Goal: Task Accomplishment & Management: Complete application form

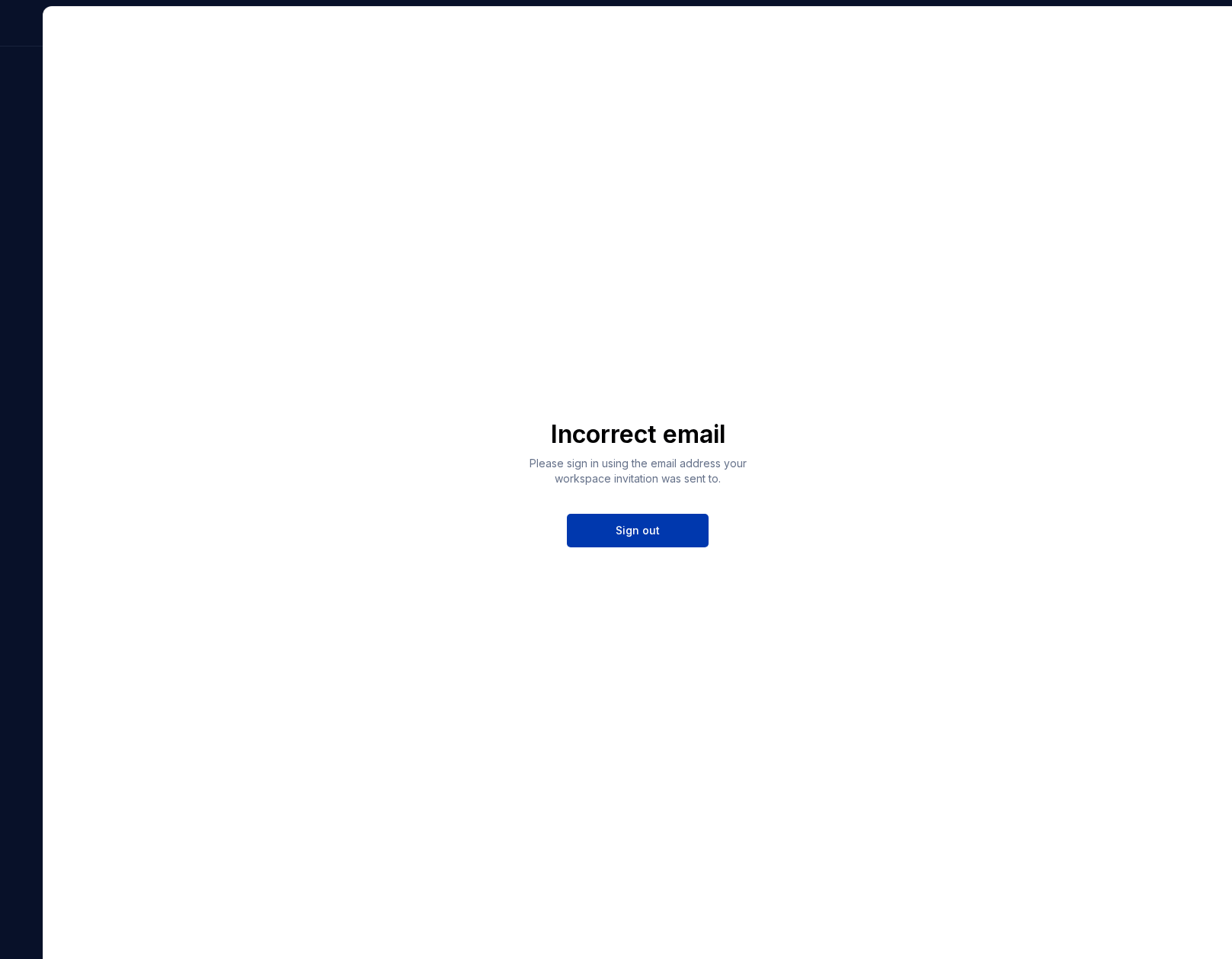
click at [594, 534] on button "Sign out" at bounding box center [638, 531] width 142 height 34
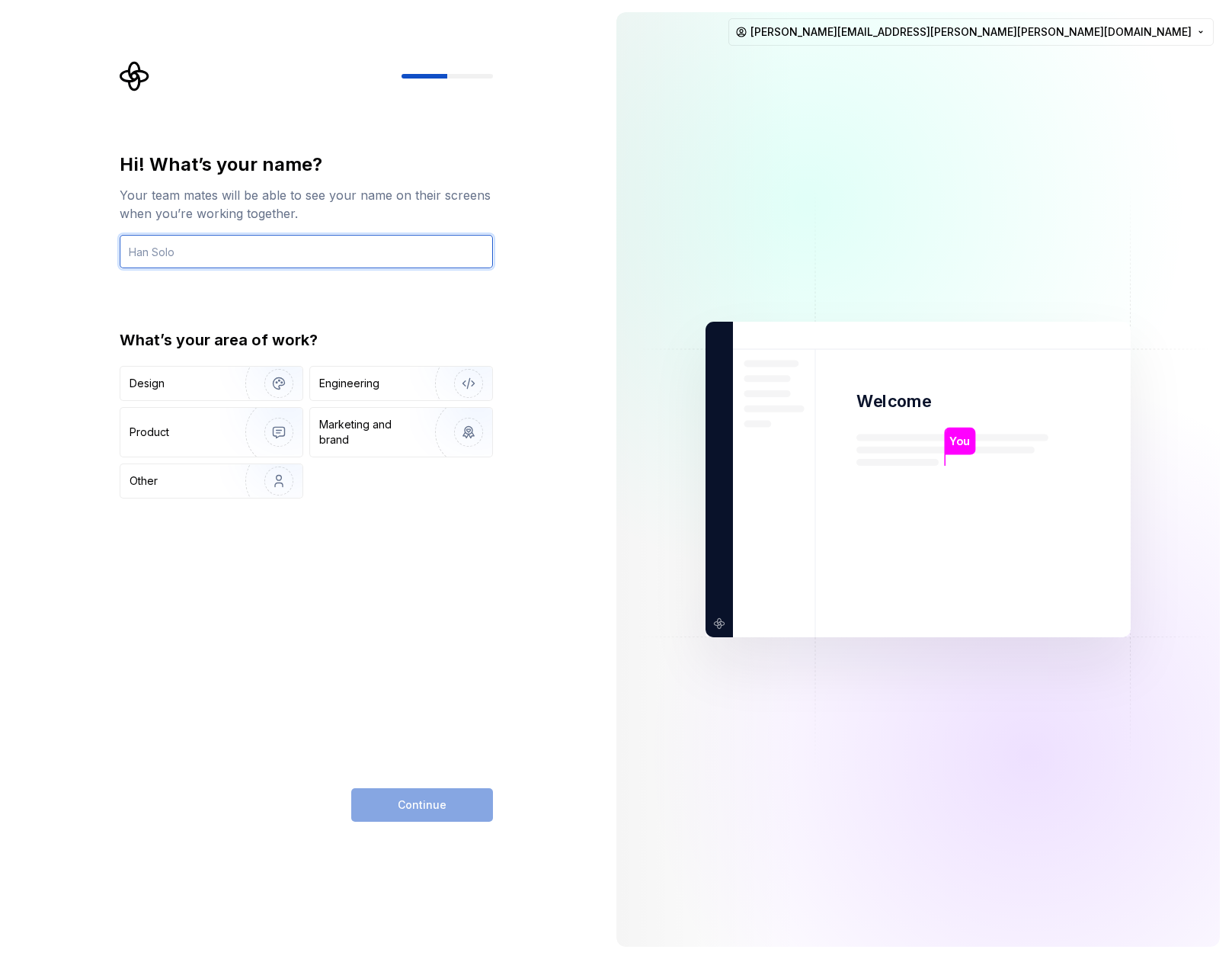
click at [335, 254] on input "text" at bounding box center [306, 252] width 373 height 34
click at [203, 428] on div "Product" at bounding box center [180, 432] width 101 height 15
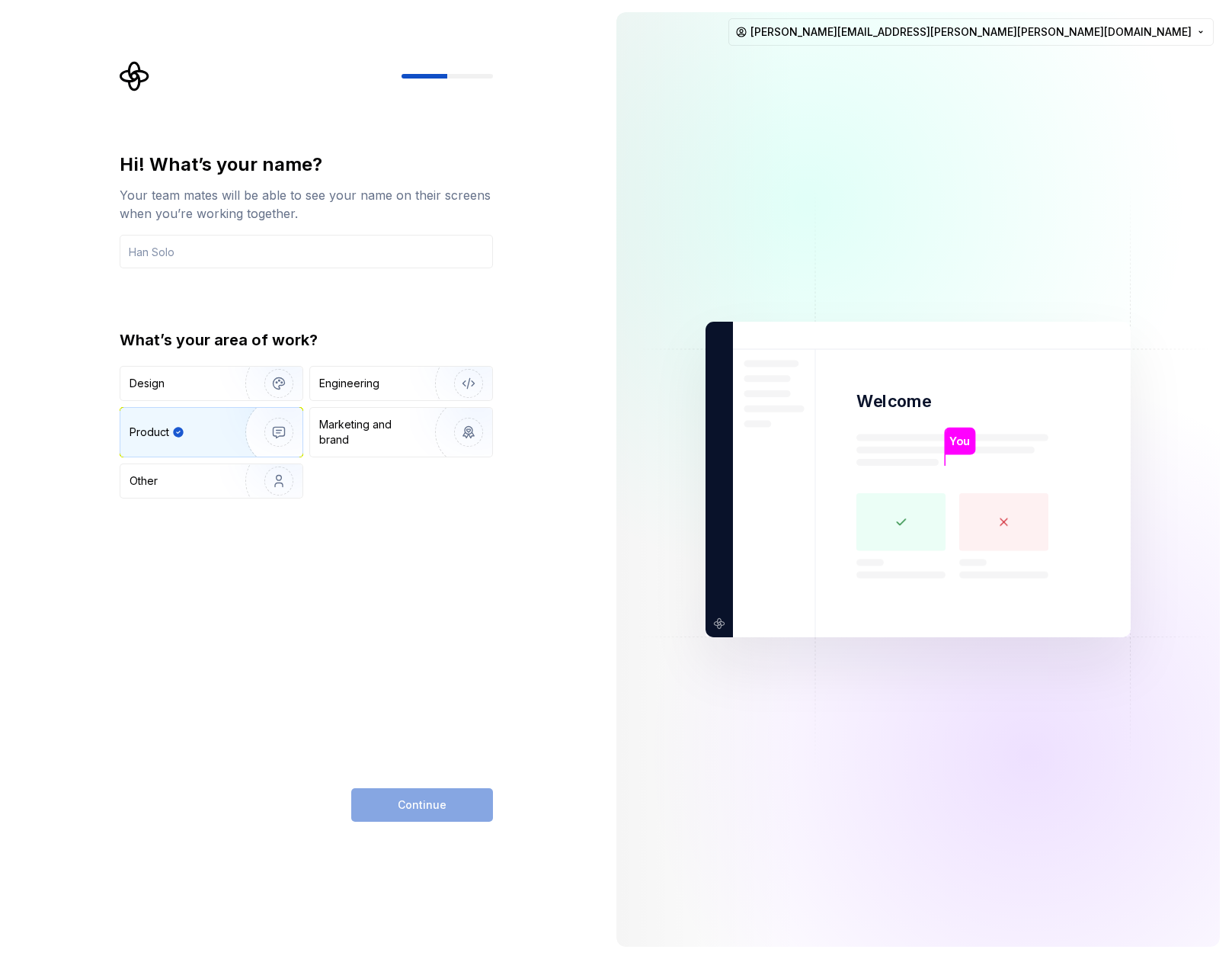
click at [424, 811] on div "Continue" at bounding box center [422, 805] width 142 height 34
click at [269, 250] on input "text" at bounding box center [306, 252] width 373 height 34
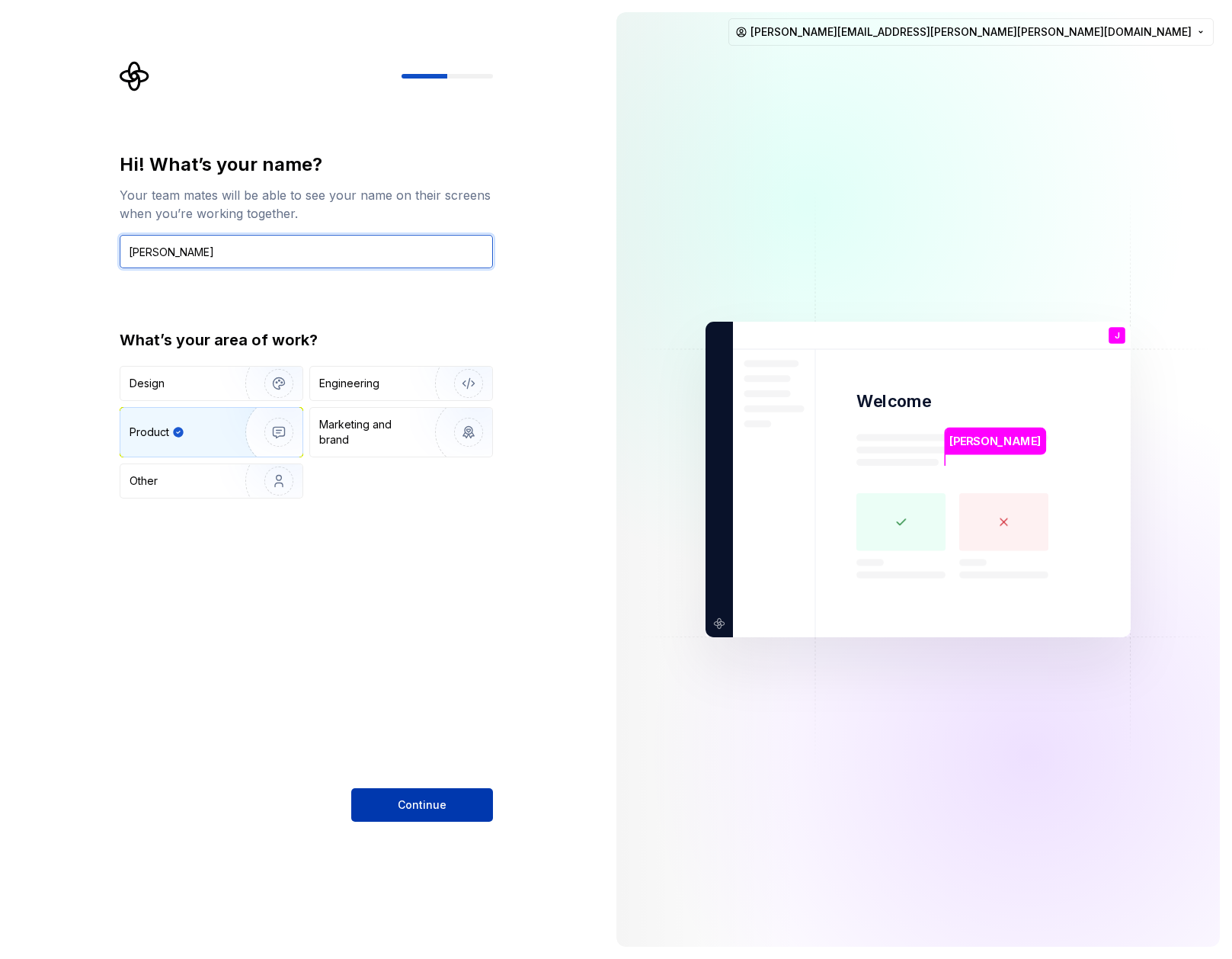
type input "Jamie"
click at [402, 805] on span "Continue" at bounding box center [422, 805] width 49 height 15
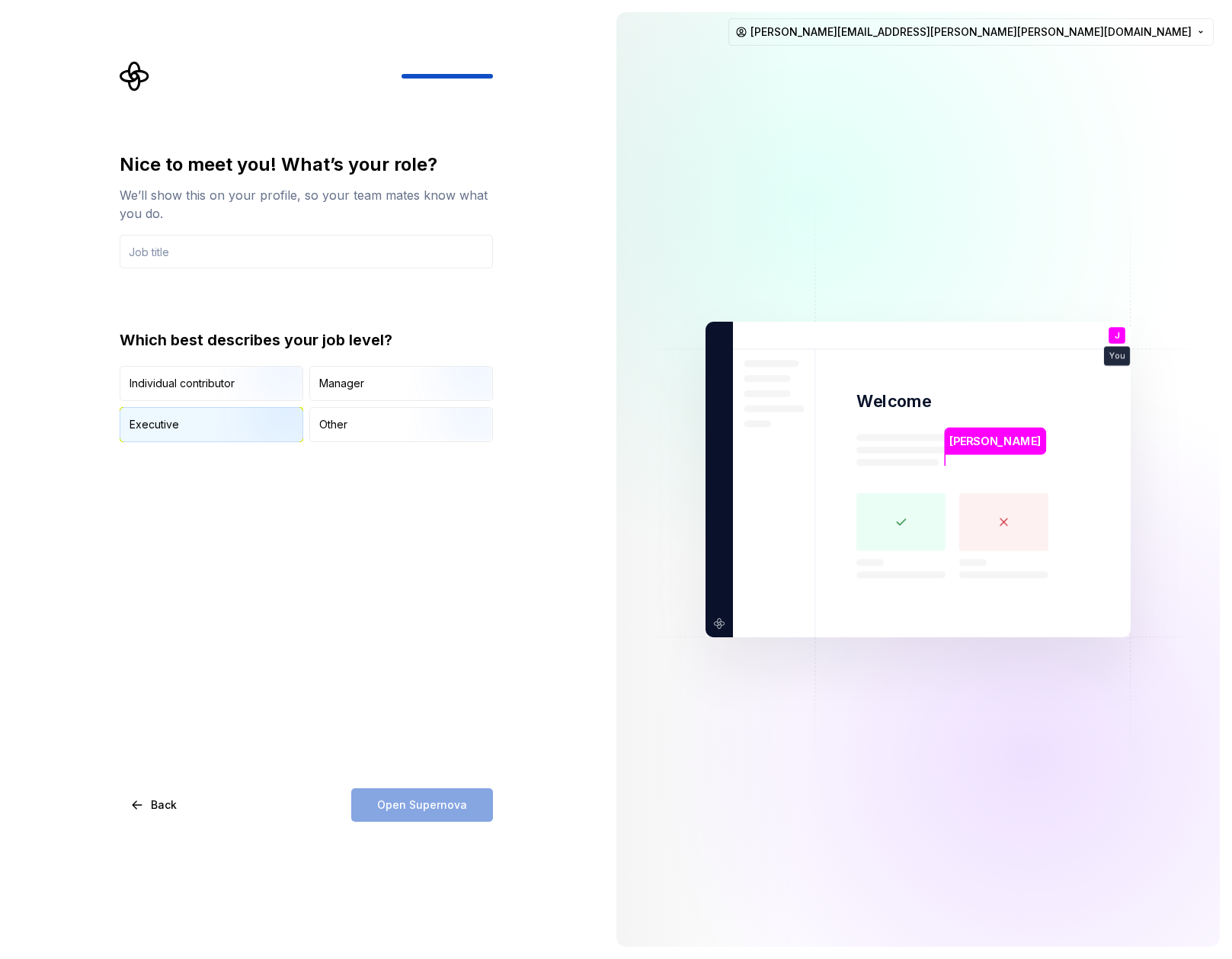
click at [281, 418] on img "button" at bounding box center [266, 443] width 97 height 102
click at [243, 256] on input "text" at bounding box center [306, 252] width 373 height 34
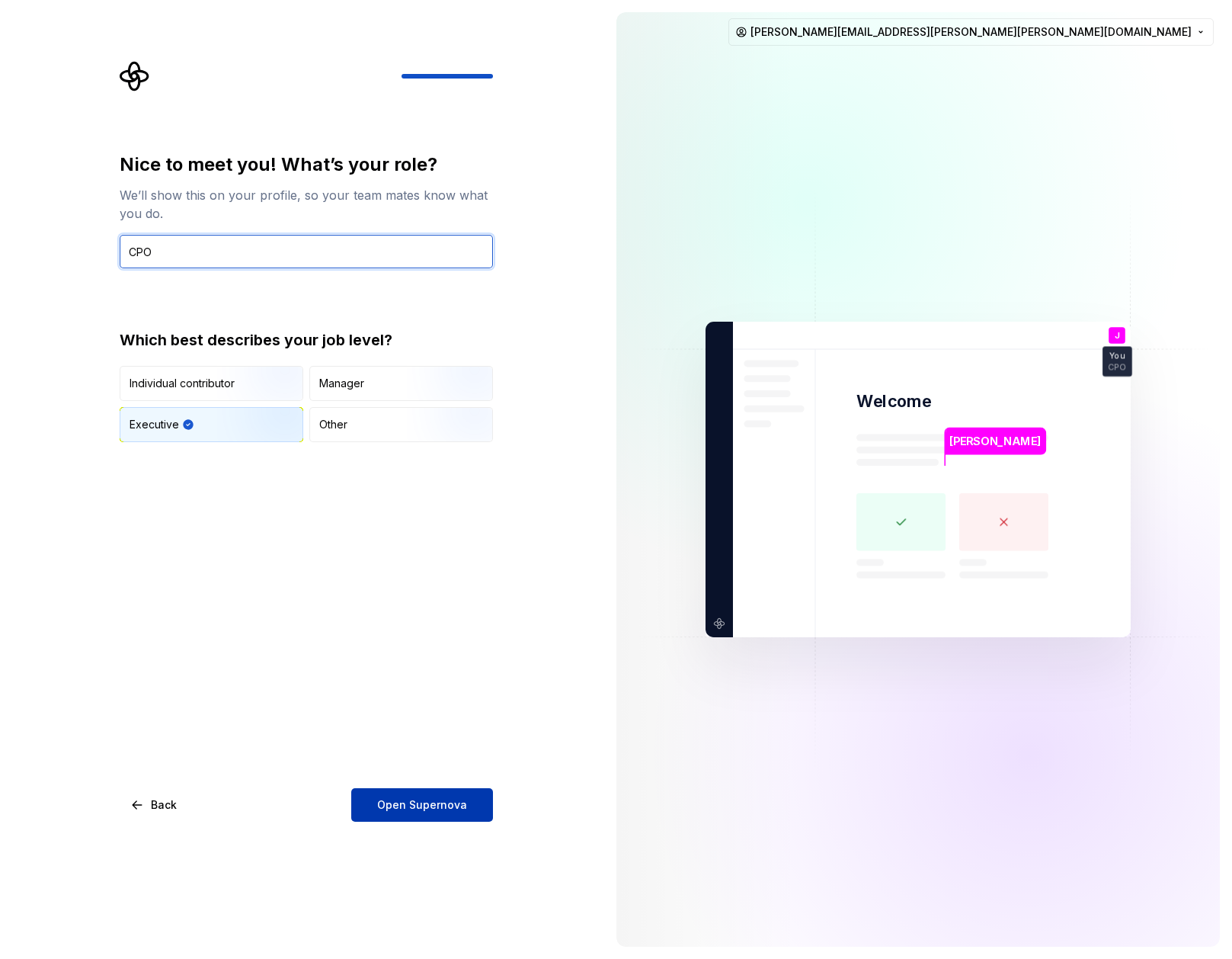
type input "CPO"
click at [450, 802] on span "Open Supernova" at bounding box center [421, 805] width 90 height 15
